Goal: Task Accomplishment & Management: Manage account settings

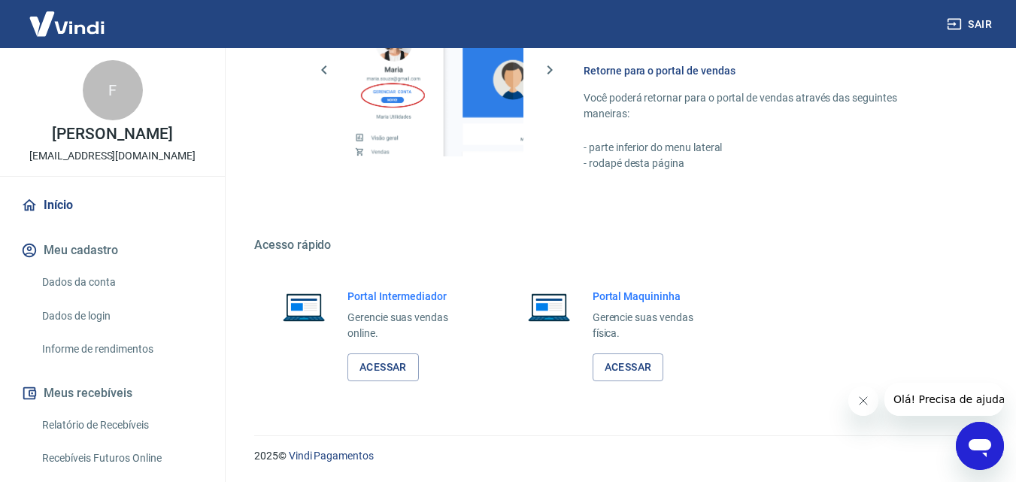
scroll to position [301, 0]
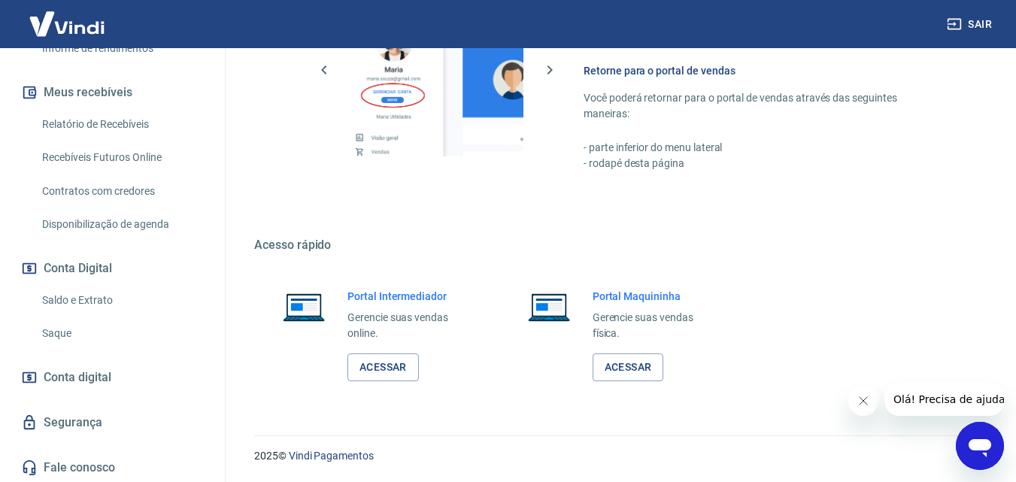
click at [87, 299] on link "Saldo e Extrato" at bounding box center [121, 300] width 171 height 31
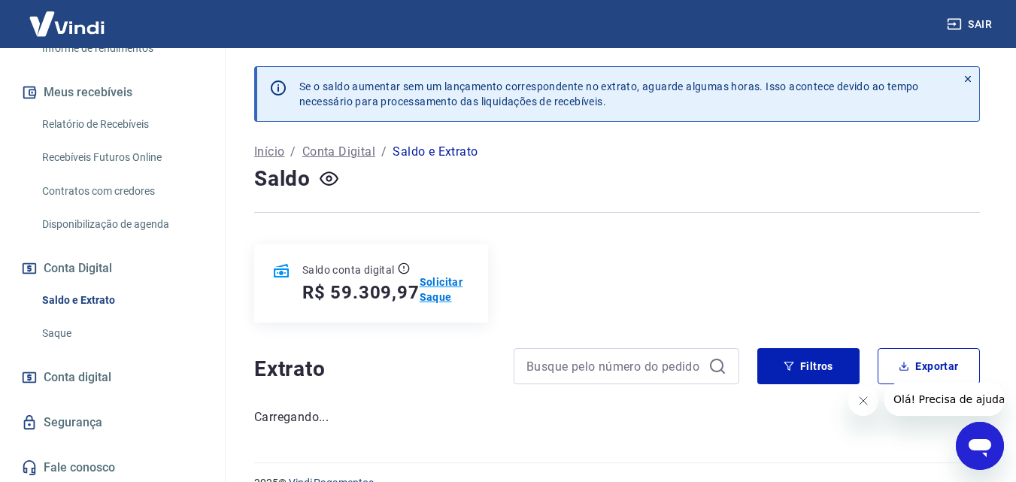
click at [442, 281] on p "Solicitar Saque" at bounding box center [445, 290] width 50 height 30
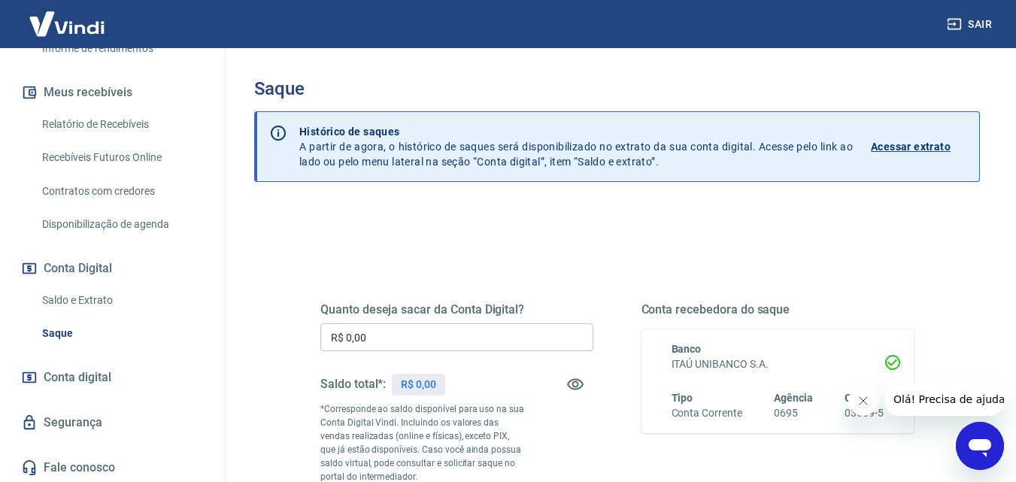
click at [389, 337] on input "R$ 0,00" at bounding box center [457, 338] width 273 height 28
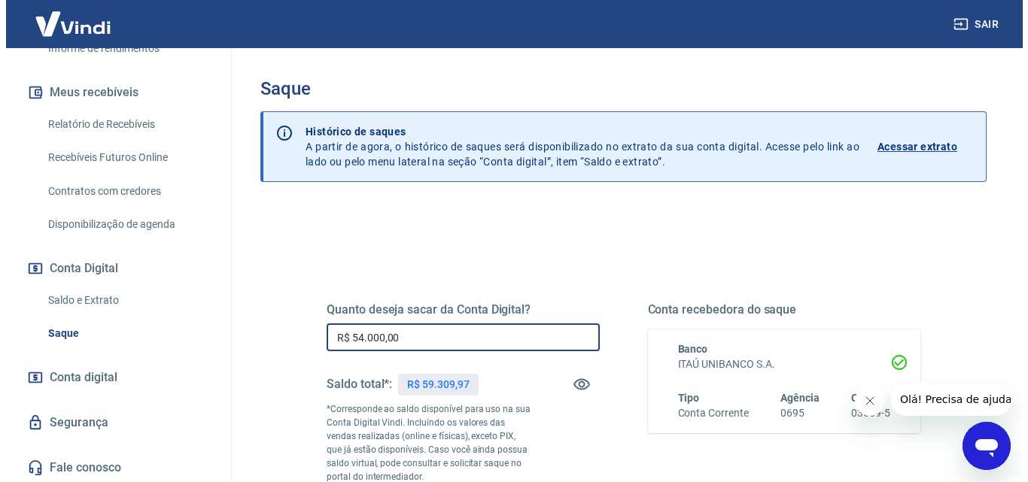
scroll to position [150, 0]
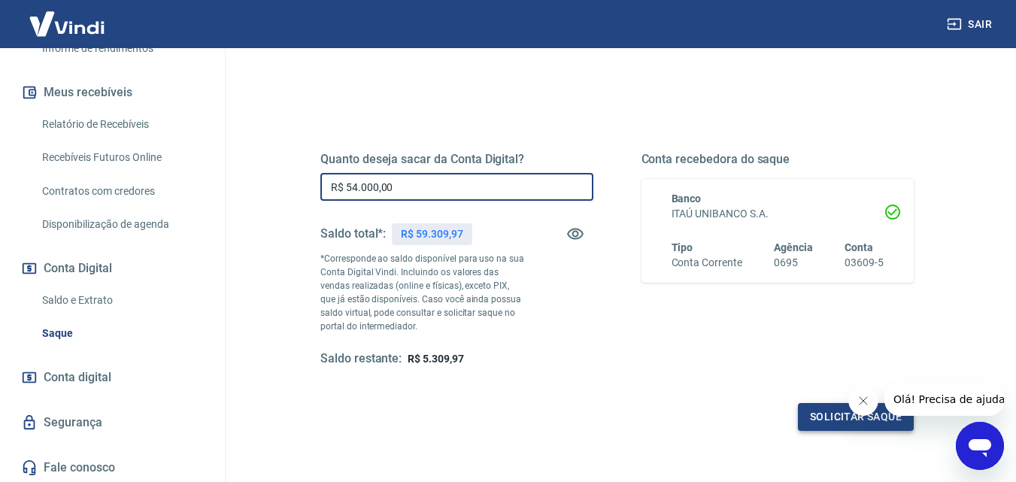
type input "R$ 54.000,00"
click at [825, 416] on button "Solicitar saque" at bounding box center [856, 417] width 116 height 28
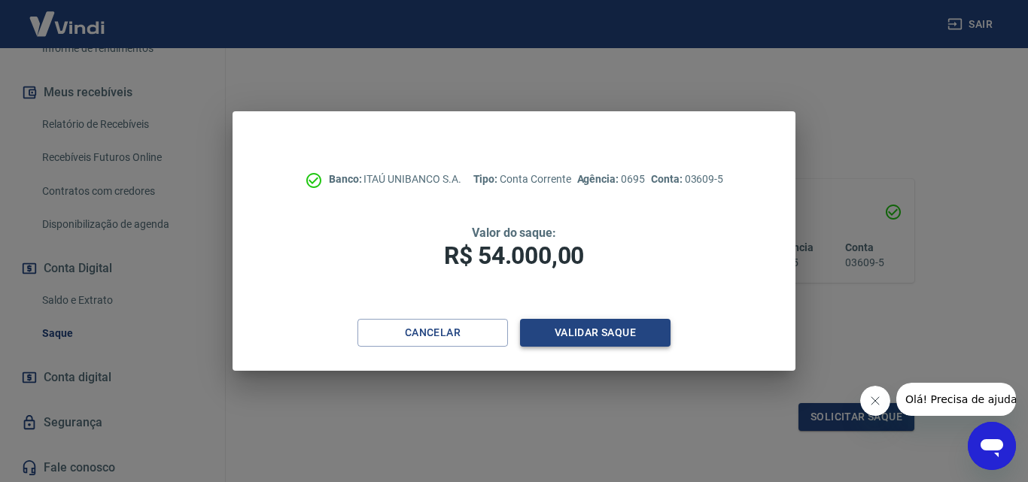
click at [595, 330] on button "Validar saque" at bounding box center [595, 333] width 150 height 28
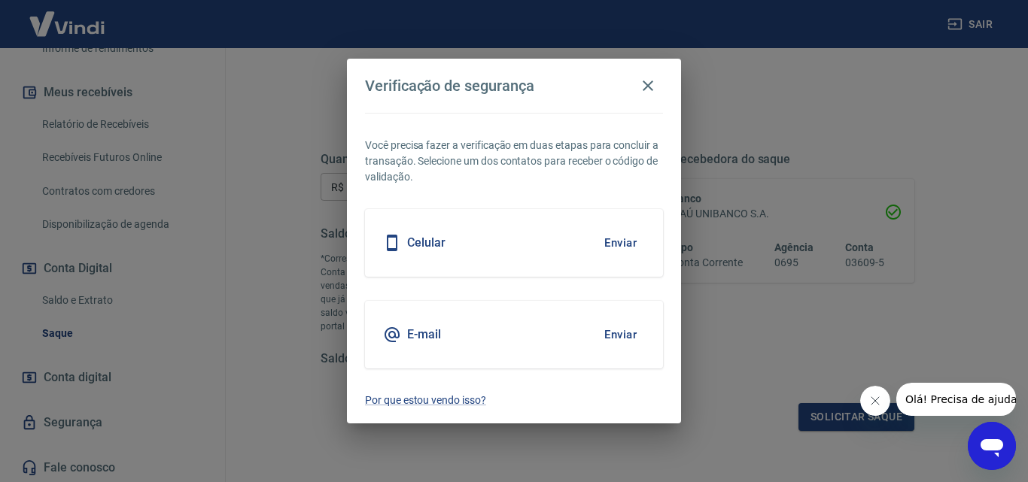
click at [601, 242] on button "Enviar" at bounding box center [620, 243] width 49 height 32
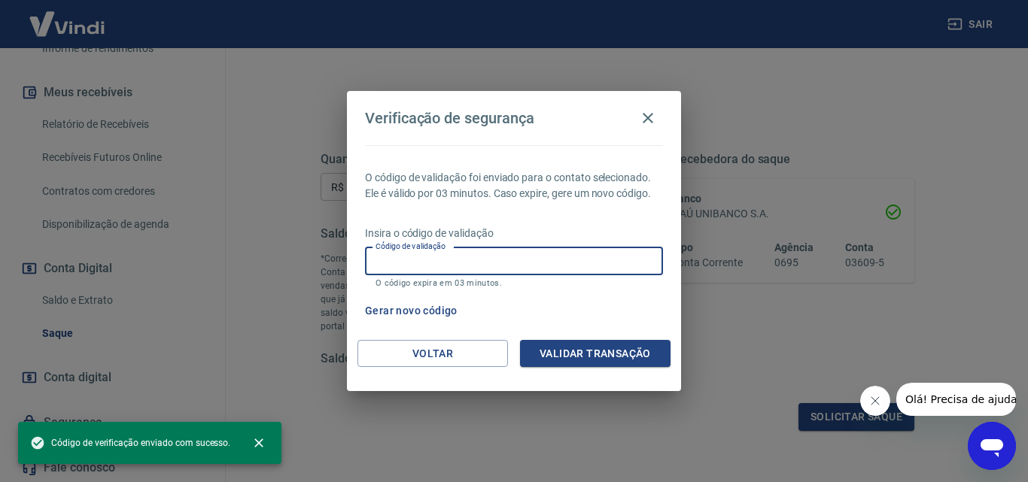
click at [417, 267] on input "Código de validação" at bounding box center [514, 262] width 298 height 28
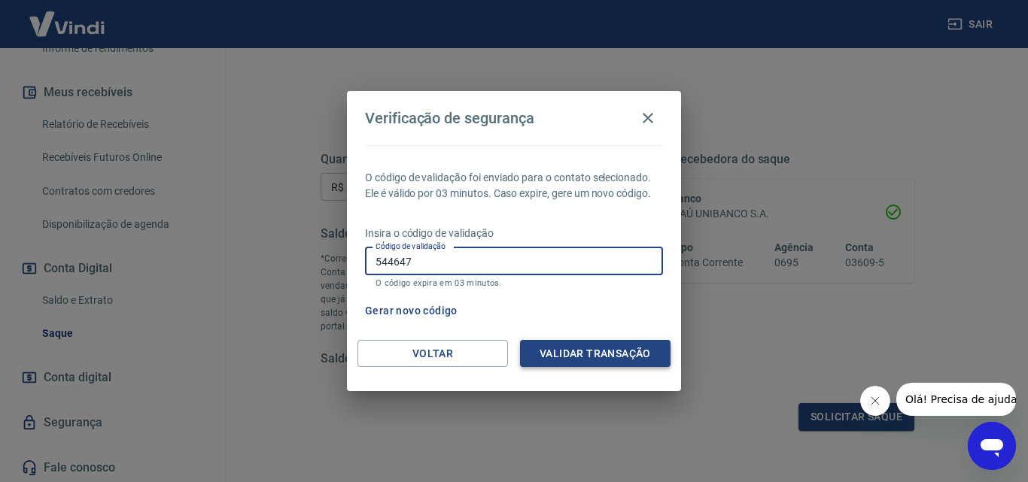
type input "544647"
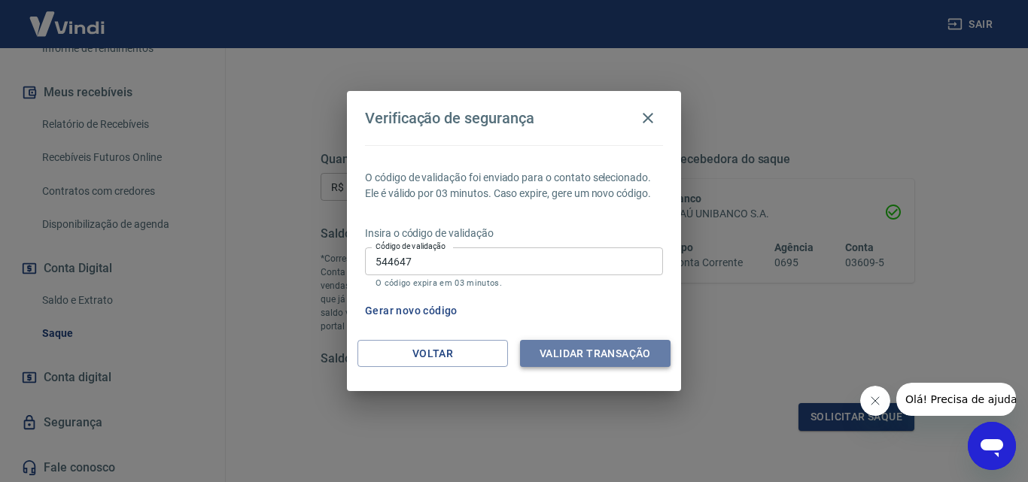
click at [580, 351] on button "Validar transação" at bounding box center [595, 354] width 150 height 28
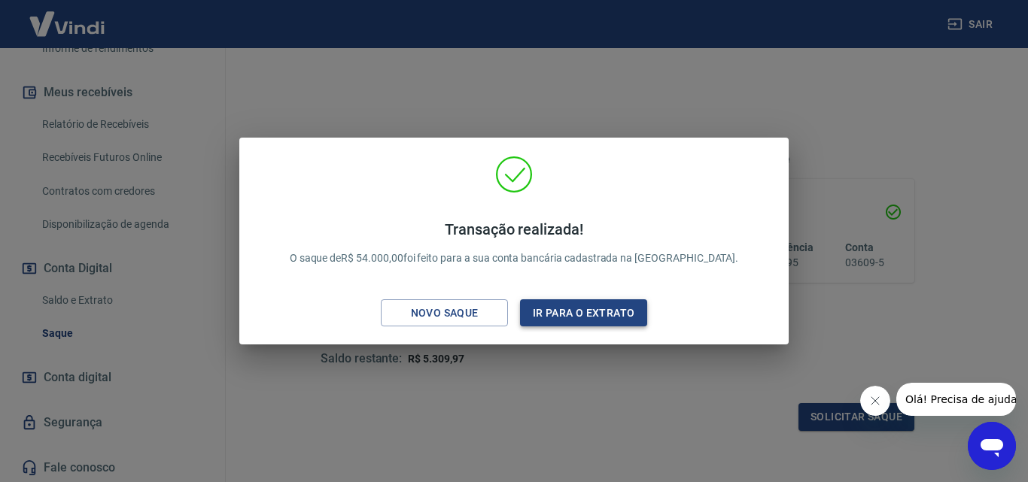
click at [564, 311] on button "Ir para o extrato" at bounding box center [583, 313] width 127 height 28
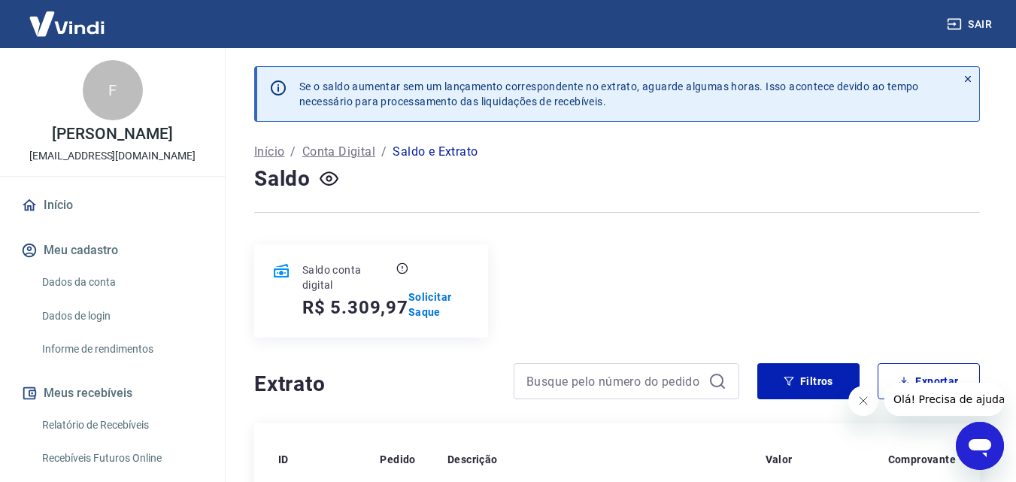
click at [51, 209] on link "Início" at bounding box center [112, 205] width 189 height 33
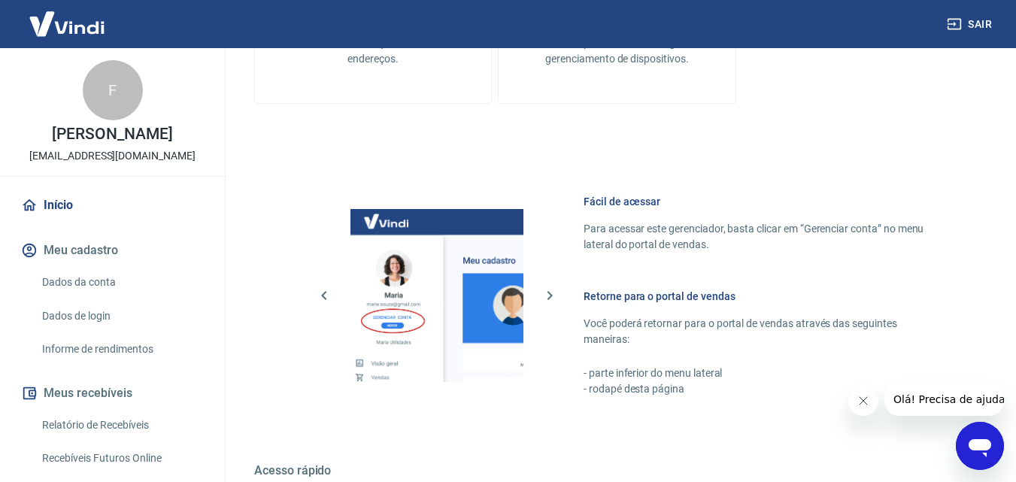
scroll to position [752, 0]
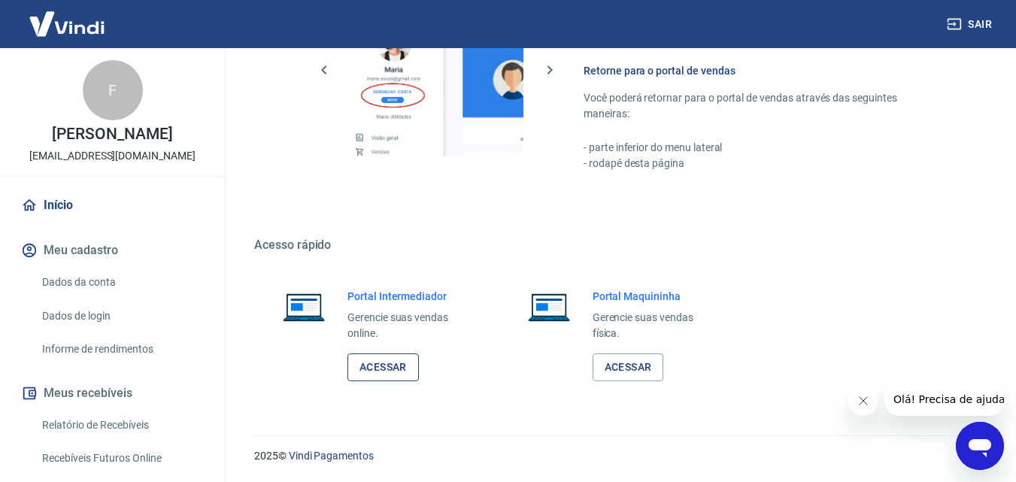
click at [388, 368] on link "Acessar" at bounding box center [383, 368] width 71 height 28
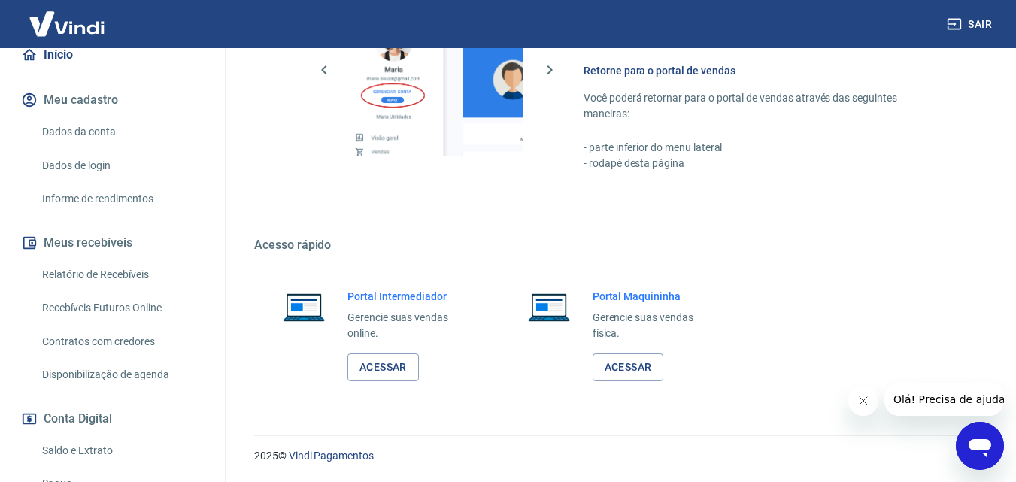
scroll to position [226, 0]
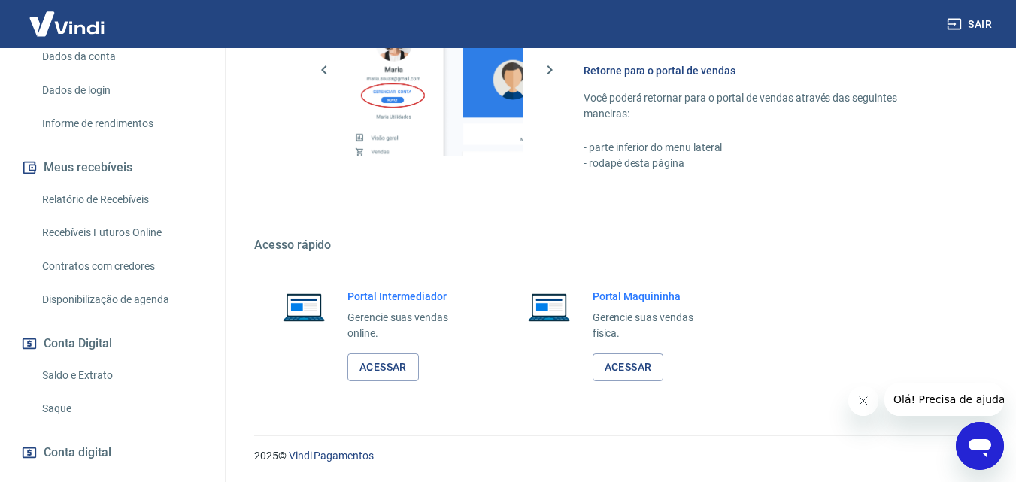
click at [84, 373] on link "Saldo e Extrato" at bounding box center [121, 375] width 171 height 31
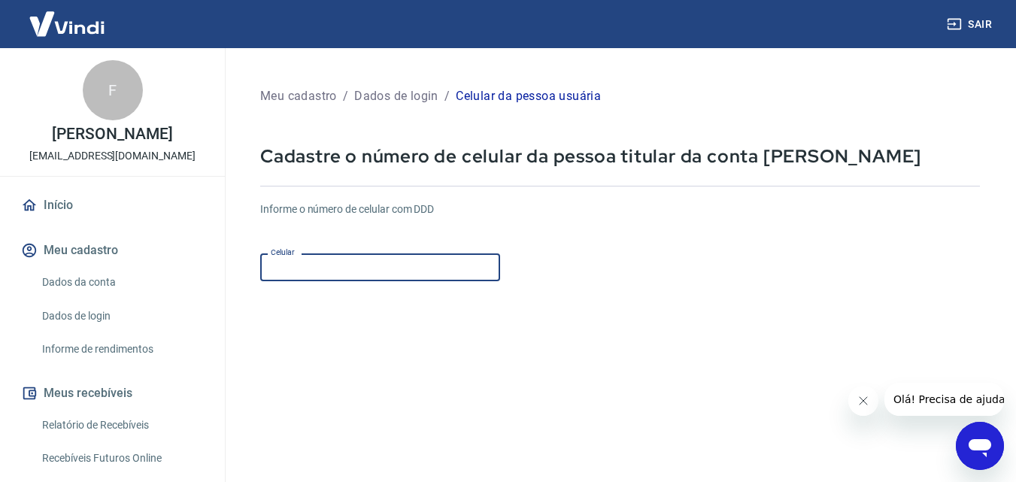
click at [325, 273] on input "Celular" at bounding box center [380, 268] width 240 height 28
type input "[PHONE_NUMBER]"
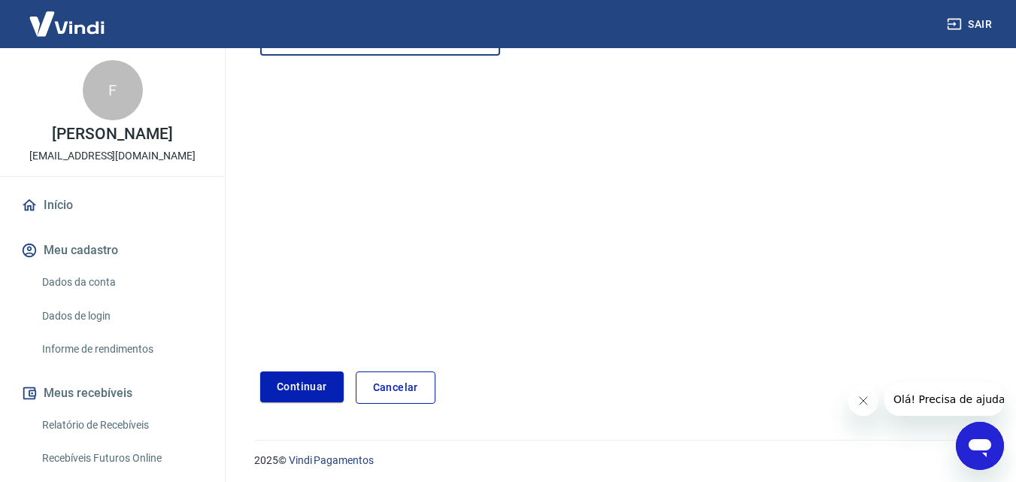
click at [287, 385] on button "Continuar" at bounding box center [302, 387] width 84 height 31
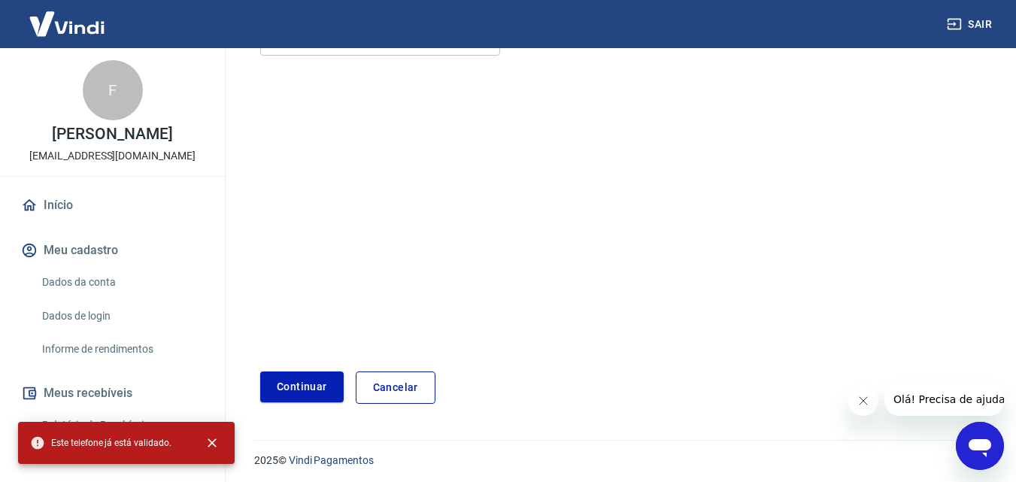
scroll to position [75, 0]
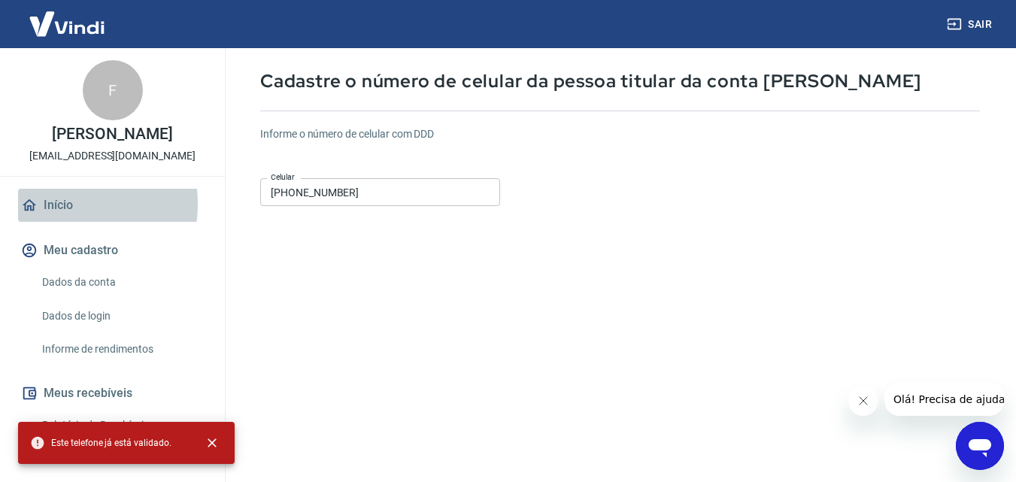
click at [54, 204] on link "Início" at bounding box center [112, 205] width 189 height 33
